Goal: Information Seeking & Learning: Learn about a topic

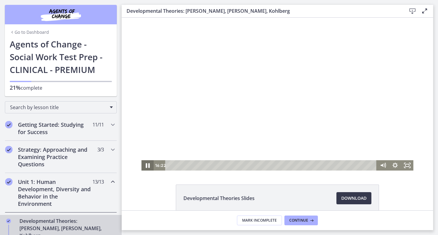
click at [146, 165] on icon "Pause" at bounding box center [148, 165] width 4 height 5
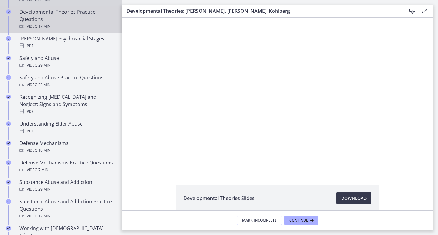
scroll to position [395, 0]
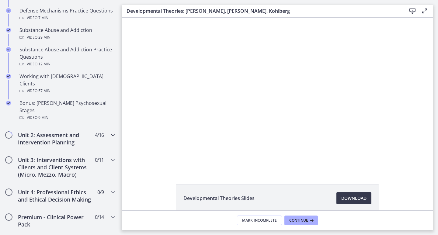
click at [42, 131] on h2 "Unit 2: Assessment and Intervention Planning" at bounding box center [55, 138] width 74 height 15
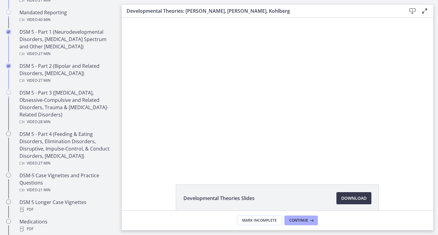
scroll to position [243, 0]
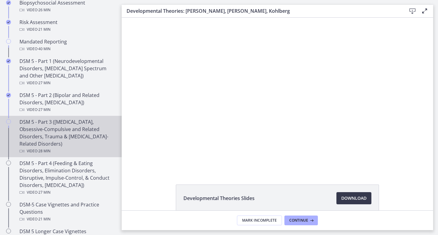
click at [92, 120] on div "DSM 5 - Part 3 ([MEDICAL_DATA], Obsessive-Compulsive and Related Disorders, Tra…" at bounding box center [66, 136] width 95 height 36
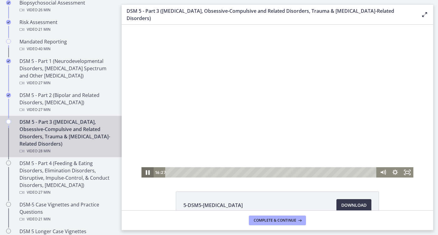
click at [143, 175] on icon "Pause" at bounding box center [147, 172] width 15 height 12
